Goal: Task Accomplishment & Management: Complete application form

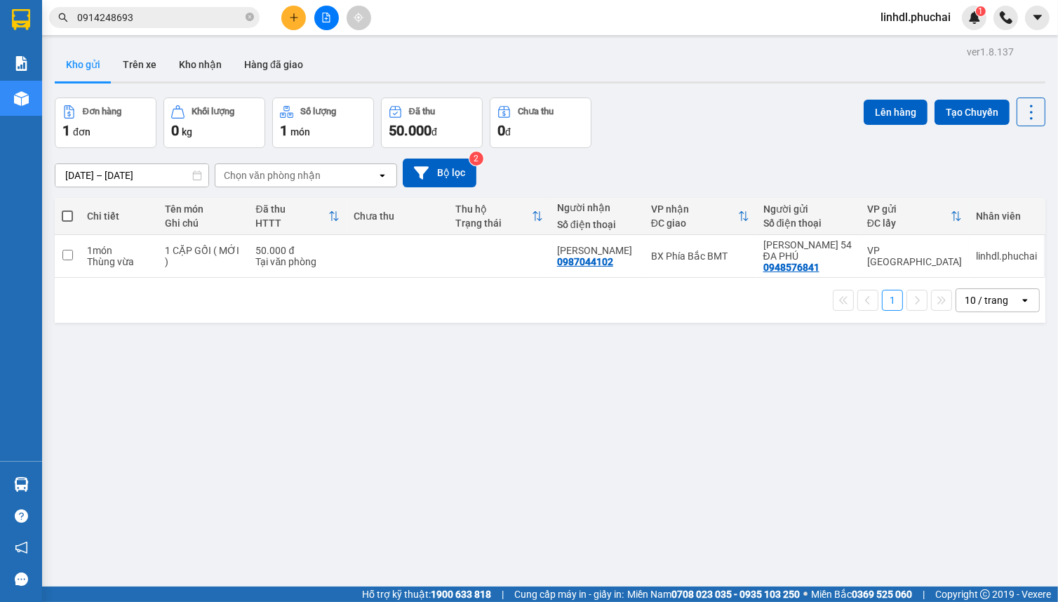
click at [776, 473] on div "ver 1.8.137 Kho gửi Trên xe Kho nhận Hàng đã giao Đơn hàng 1 đơn Khối lượng 0 k…" at bounding box center [550, 343] width 1002 height 602
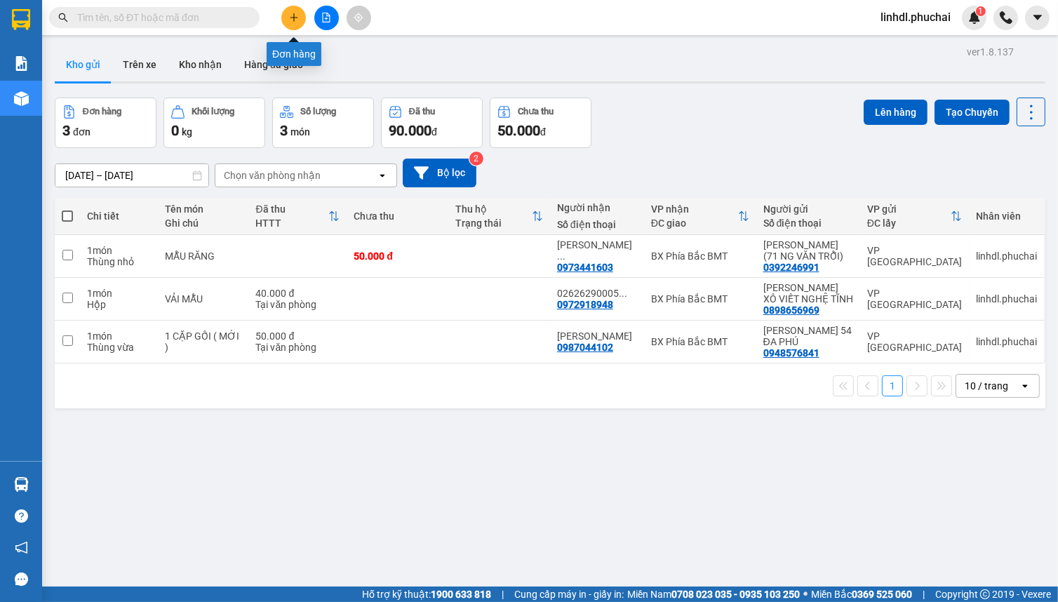
click at [297, 21] on icon "plus" at bounding box center [294, 18] width 10 height 10
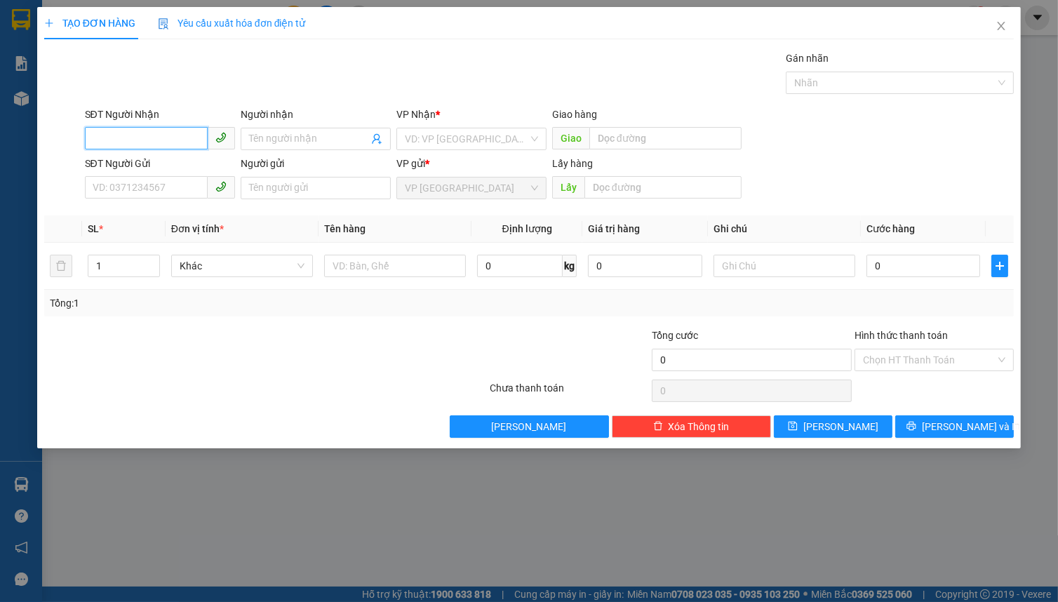
click at [172, 140] on input "SĐT Người Nhận" at bounding box center [146, 138] width 123 height 22
type input "0905206663"
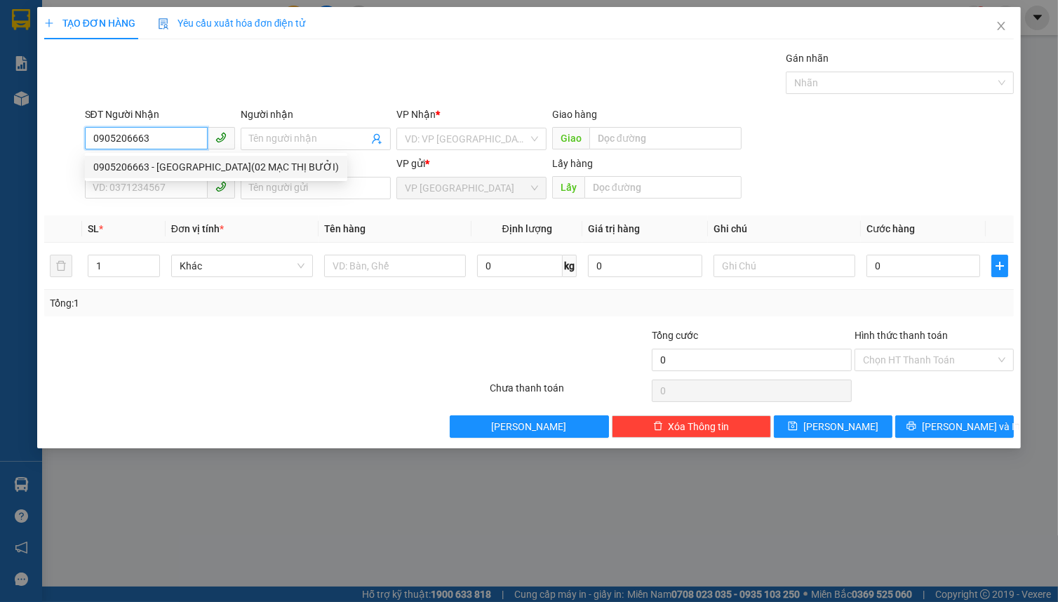
drag, startPoint x: 156, startPoint y: 164, endPoint x: 343, endPoint y: 156, distance: 186.8
click at [158, 164] on div "0905206663 - HÀ PHÚ(02 MẠC THỊ BƯỞI)" at bounding box center [216, 166] width 246 height 15
type input "HÀ PHÚ(02 MẠC THỊ BƯỞI)"
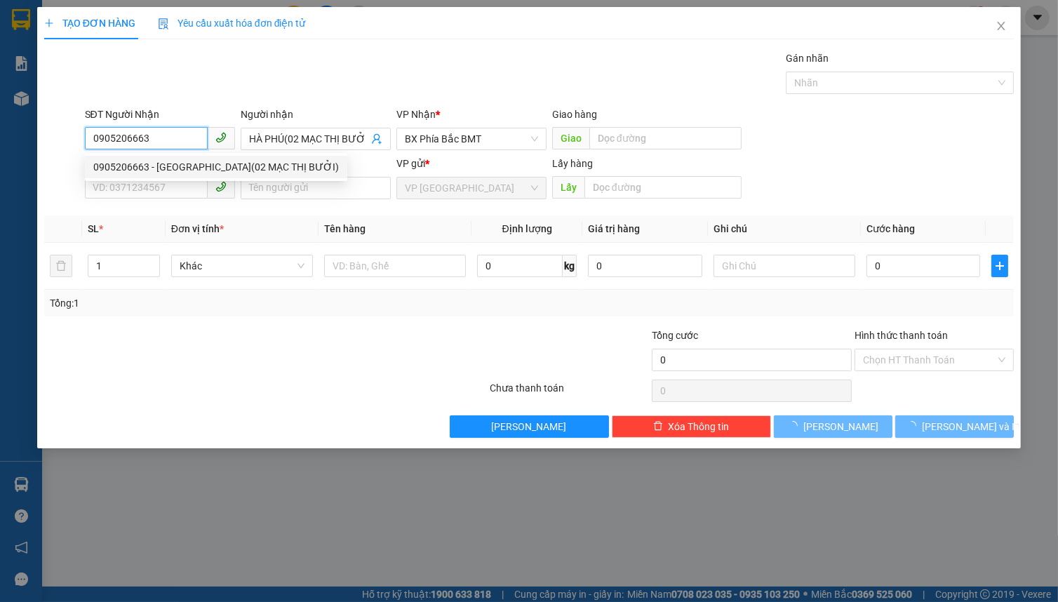
type input "0905206663"
type input "40.000"
drag, startPoint x: 357, startPoint y: 150, endPoint x: 357, endPoint y: 142, distance: 8.4
click at [357, 149] on div "Người nhận HÀ PHÚ(02 MẠC THỊ BƯỞI)" at bounding box center [316, 131] width 150 height 49
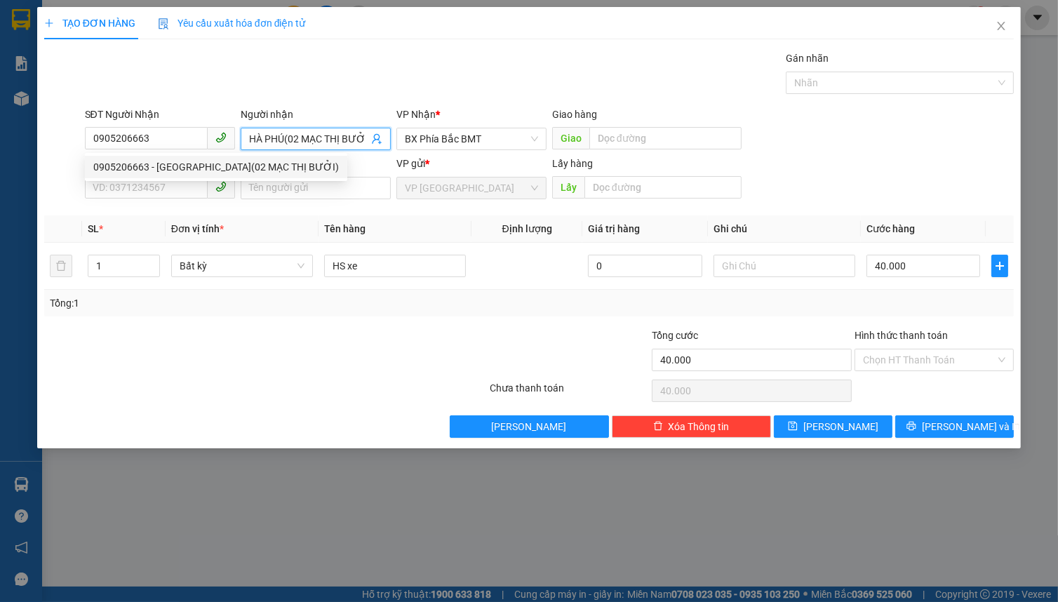
click at [354, 139] on input "HÀ PHÚ(02 MẠC THỊ BƯỞI)" at bounding box center [308, 138] width 119 height 15
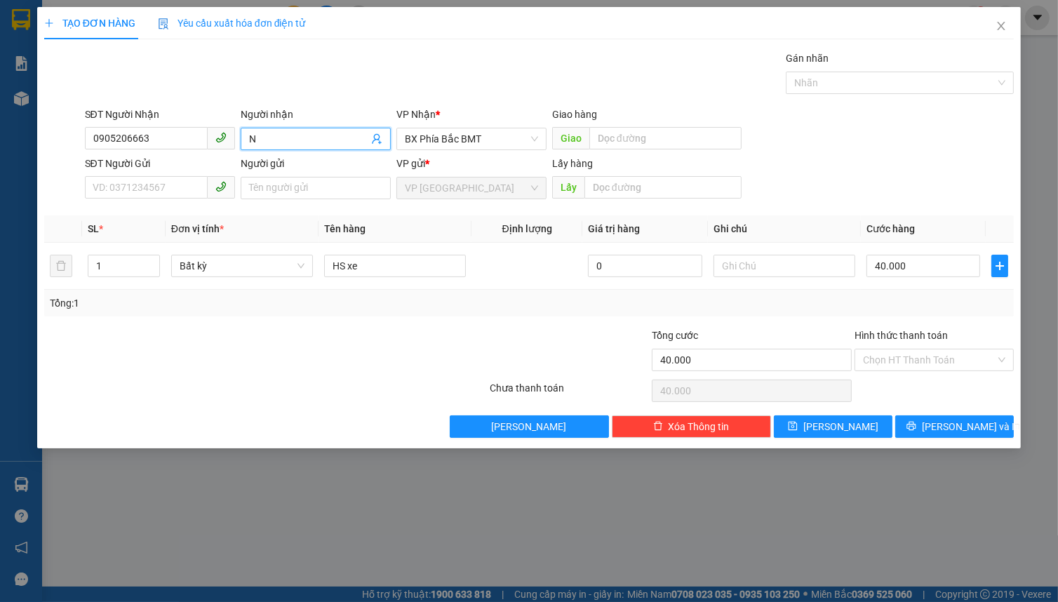
scroll to position [0, 0]
type input "NGUYỄN HOÀNG HÀ"
click at [162, 182] on input "SĐT Người Gửi" at bounding box center [146, 187] width 123 height 22
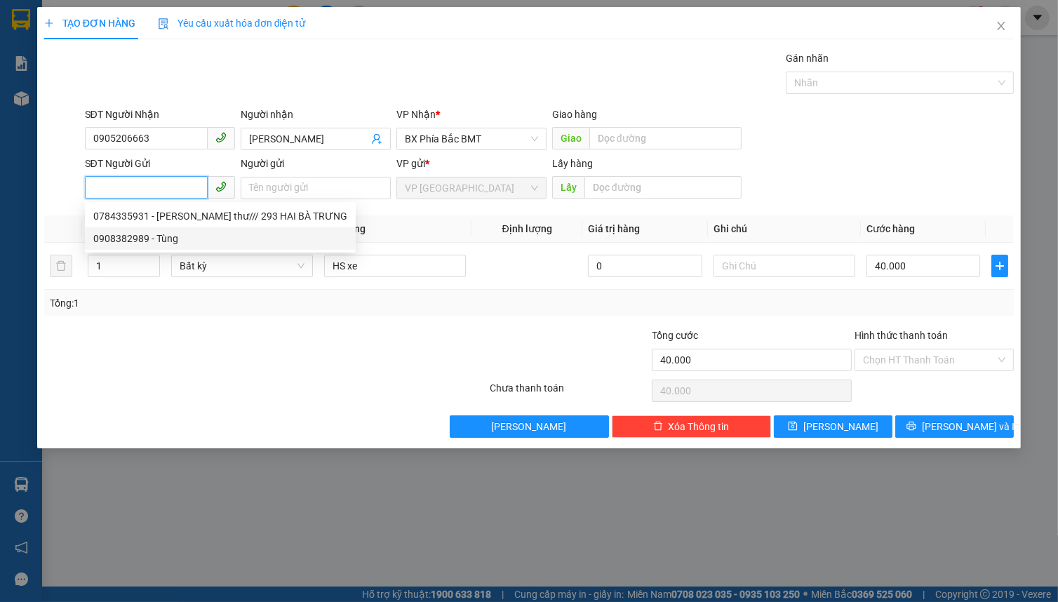
click at [142, 234] on div "0908382989 - Tùng" at bounding box center [220, 238] width 254 height 15
type input "0908382989"
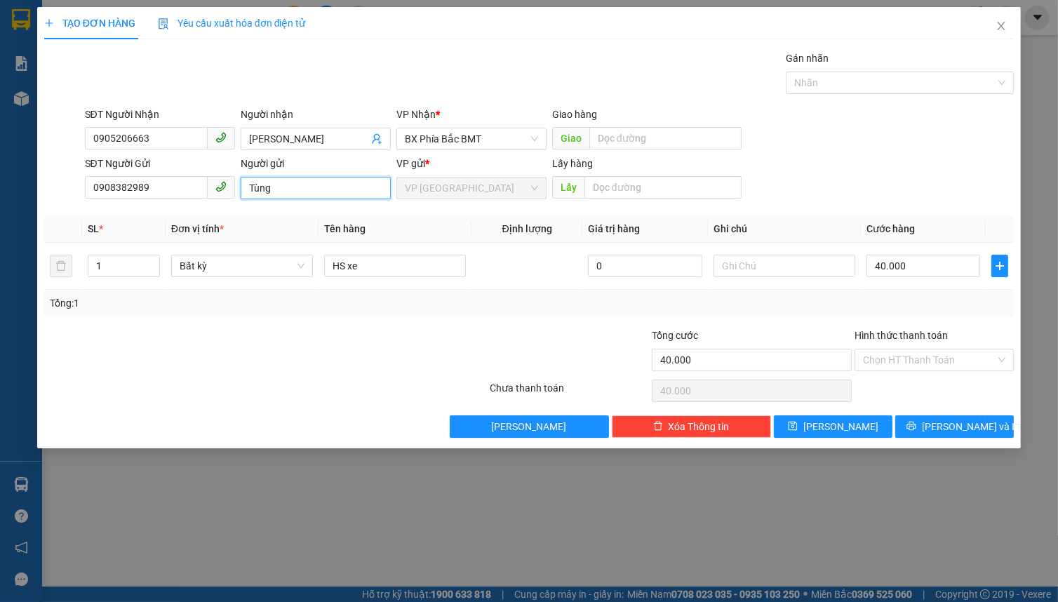
drag, startPoint x: 248, startPoint y: 187, endPoint x: 386, endPoint y: 199, distance: 138.7
click at [248, 187] on input "Tùng" at bounding box center [316, 188] width 150 height 22
click at [340, 189] on input "NG THANH Tùng" at bounding box center [316, 188] width 150 height 22
click at [183, 261] on span "Bất kỳ" at bounding box center [242, 265] width 125 height 21
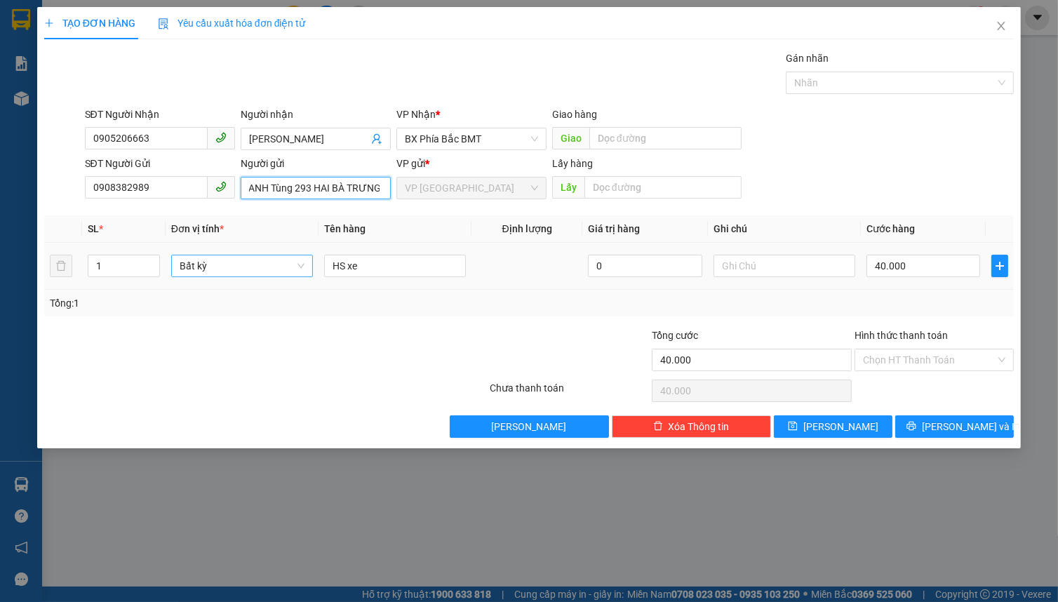
type input "NG THANH Tùng 293 HAI BÀ TRƯNG"
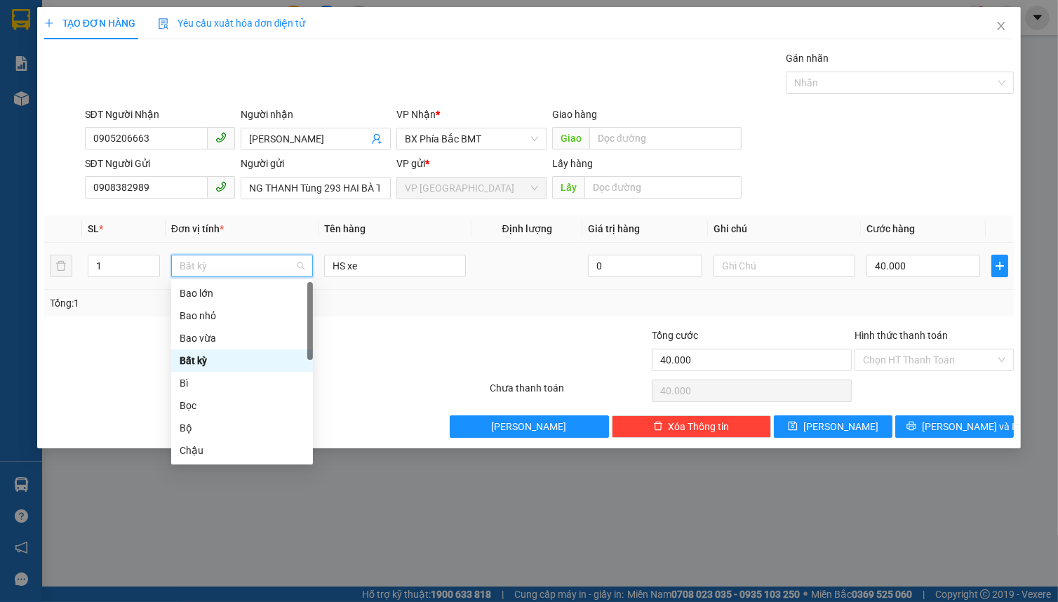
type input "B"
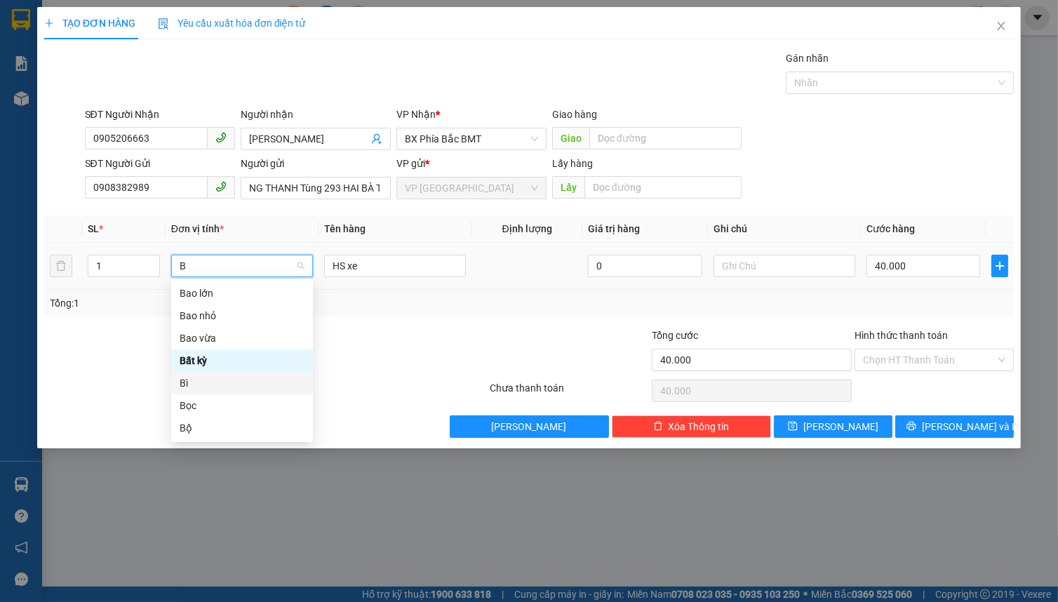
click at [213, 382] on div "Bì" at bounding box center [242, 382] width 125 height 15
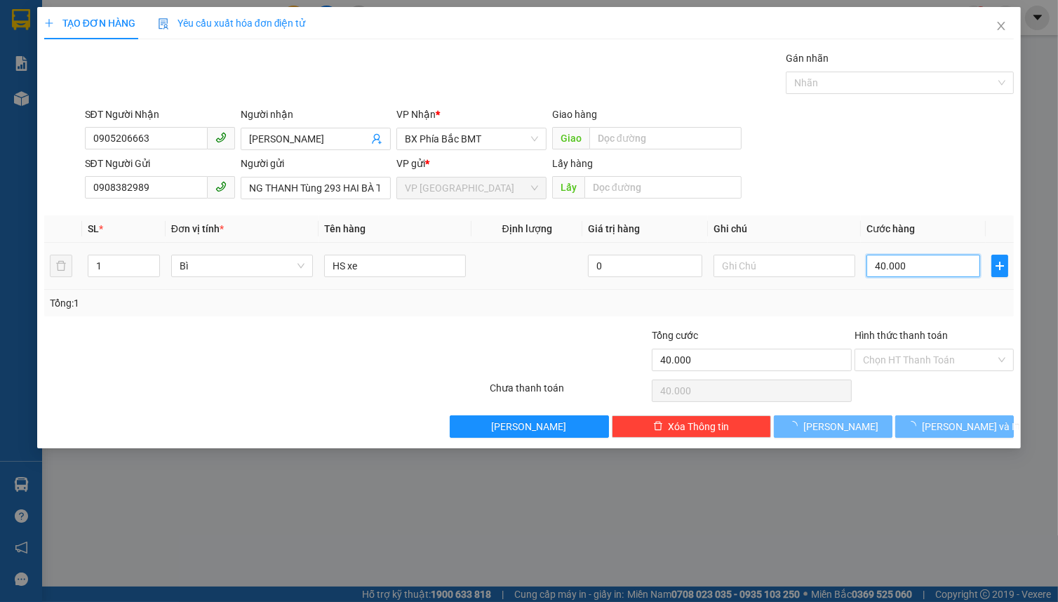
click at [919, 267] on input "40.000" at bounding box center [923, 266] width 114 height 22
type input "0"
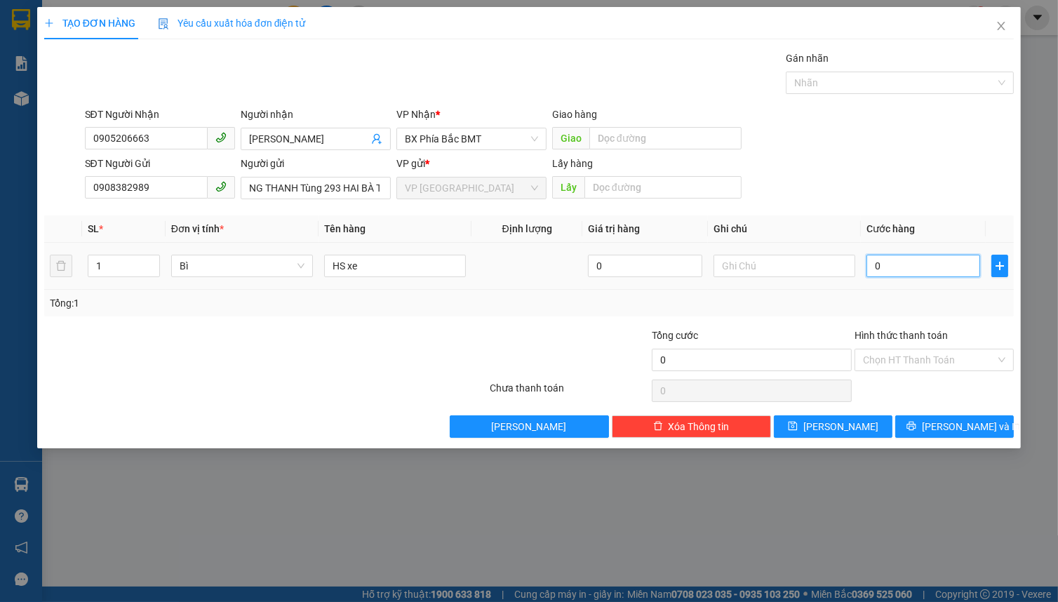
type input "5"
type input "05"
type input "50"
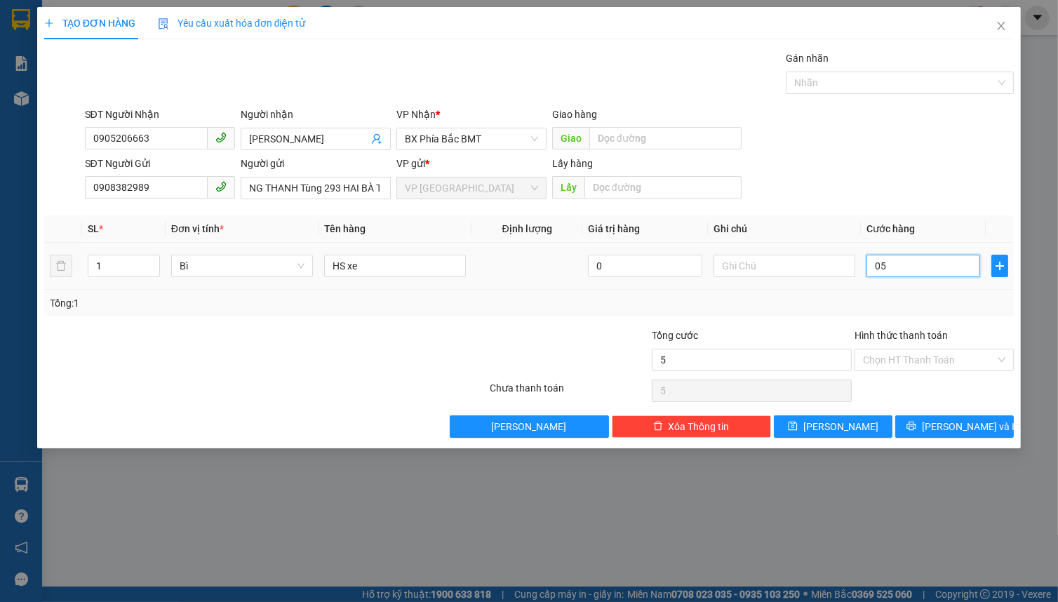
type input "050"
type input "500"
type input "0.500"
type input "5.000"
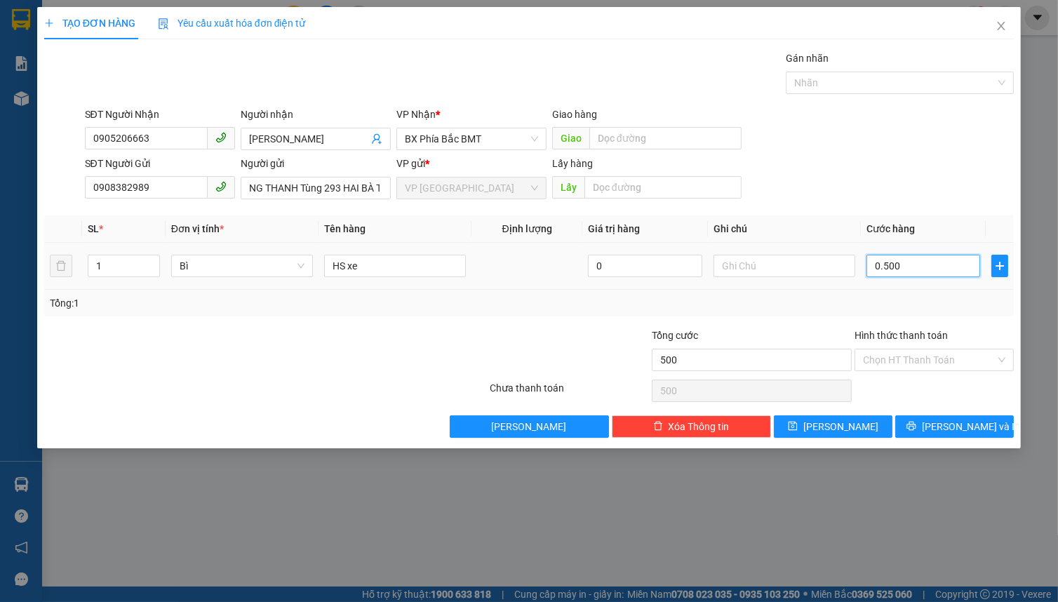
type input "5.000"
type input "05.000"
type input "50.000"
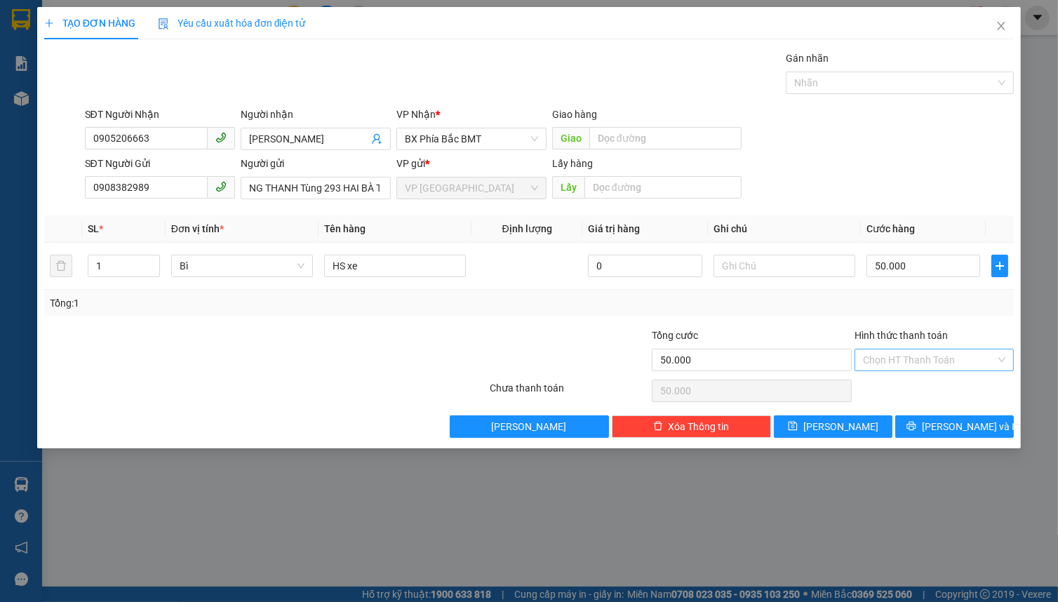
click at [931, 358] on input "Hình thức thanh toán" at bounding box center [929, 359] width 133 height 21
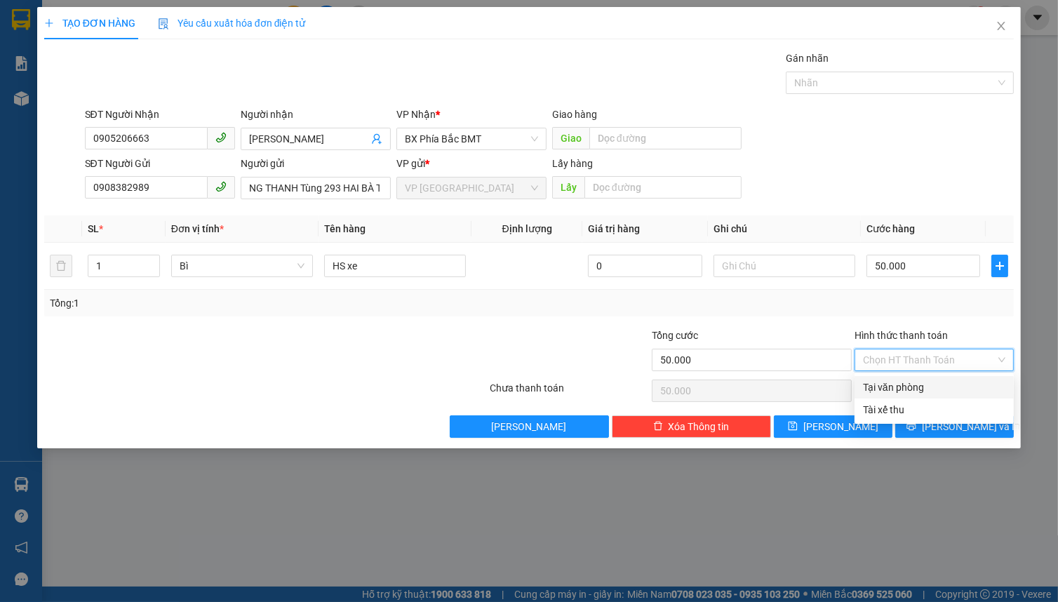
click at [927, 387] on div "Tại văn phòng" at bounding box center [934, 386] width 142 height 15
type input "0"
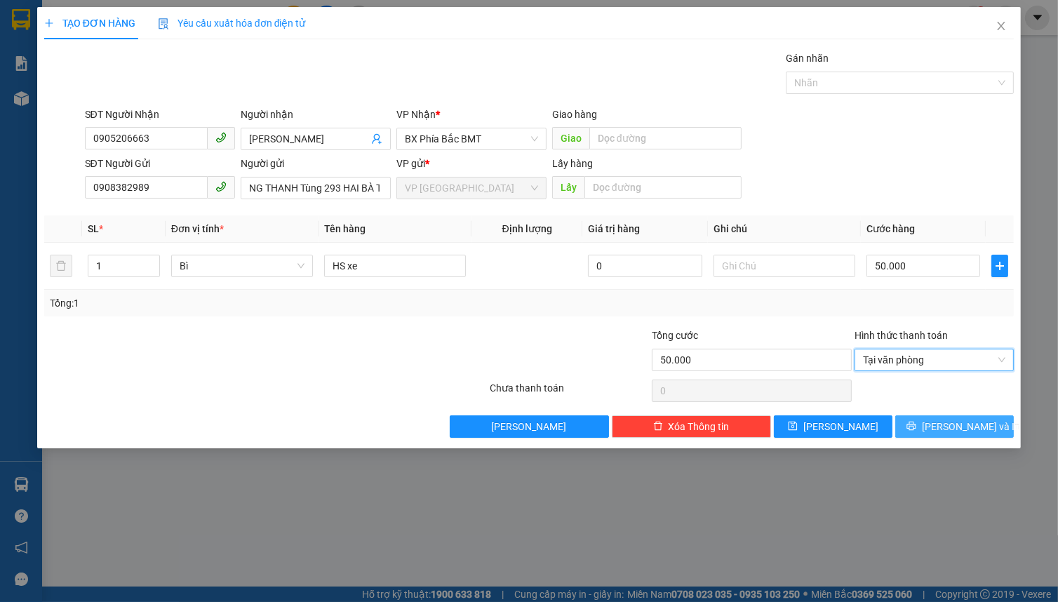
drag, startPoint x: 936, startPoint y: 428, endPoint x: 920, endPoint y: 399, distance: 33.3
click at [937, 427] on button "Lưu và In" at bounding box center [954, 426] width 119 height 22
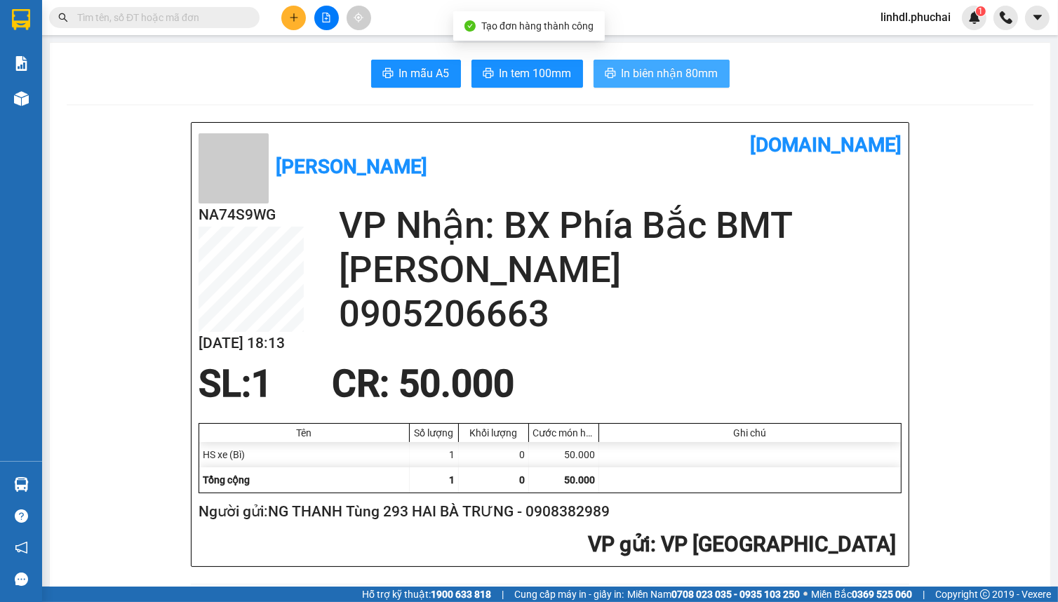
click at [652, 72] on span "In biên nhận 80mm" at bounding box center [670, 74] width 97 height 18
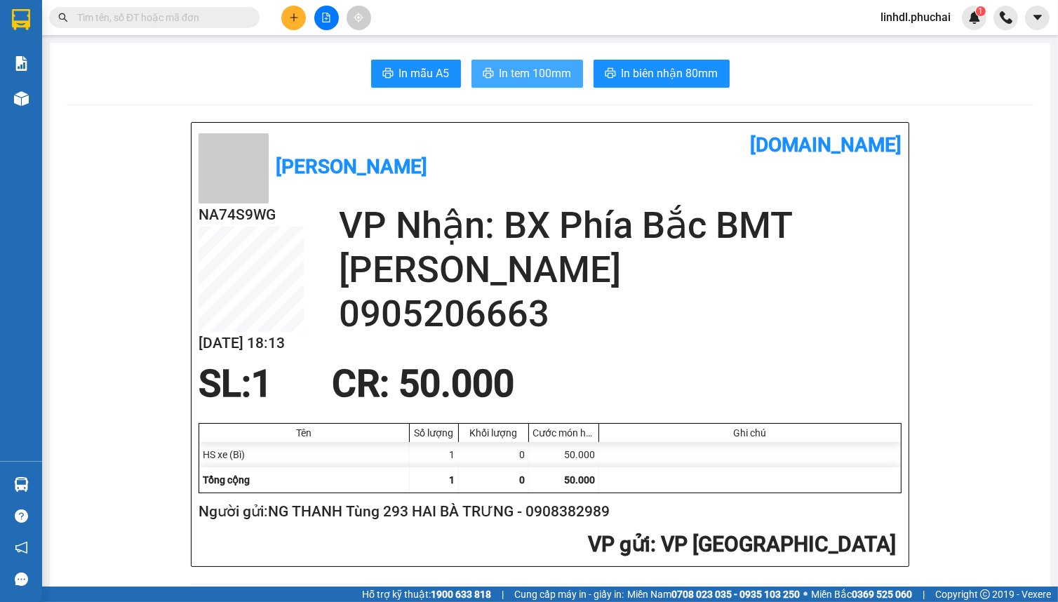
click at [538, 71] on span "In tem 100mm" at bounding box center [535, 74] width 72 height 18
click at [932, 12] on span "linhdl.phuchai" at bounding box center [915, 17] width 93 height 18
click at [920, 46] on span "Đăng xuất" at bounding box center [921, 43] width 63 height 15
